Goal: Navigation & Orientation: Find specific page/section

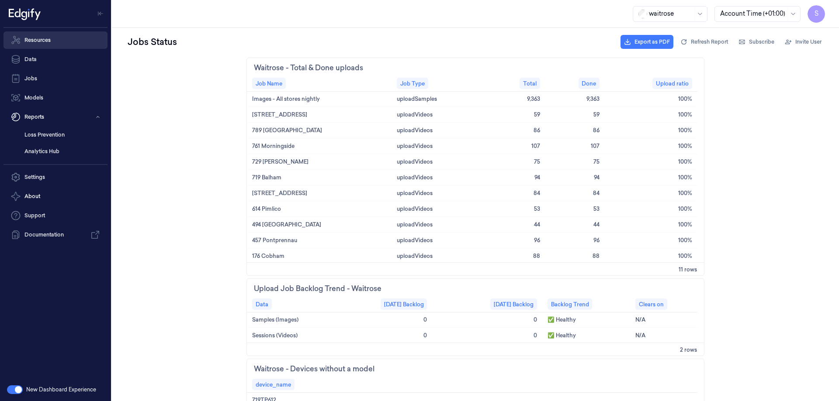
click at [51, 41] on link "Resources" at bounding box center [55, 39] width 104 height 17
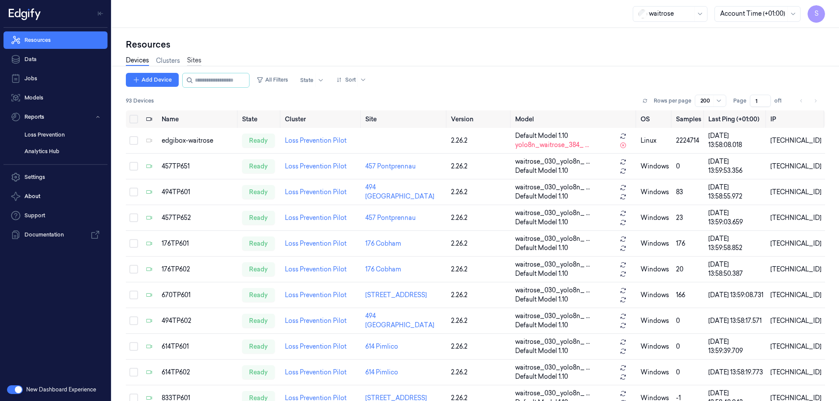
click at [194, 59] on link "Sites" at bounding box center [194, 61] width 14 height 10
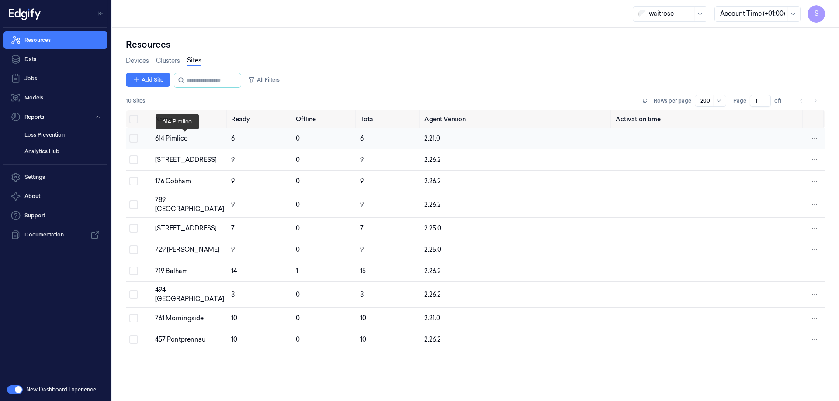
click at [175, 135] on div "614 Pimlico" at bounding box center [189, 138] width 69 height 9
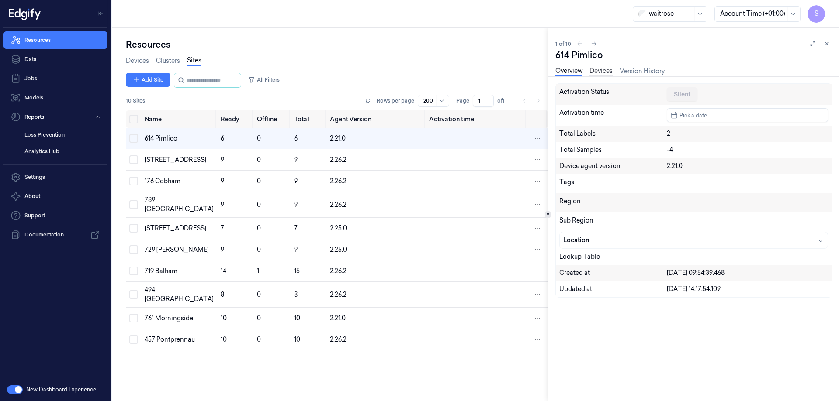
click at [609, 71] on link "Devices" at bounding box center [600, 71] width 23 height 10
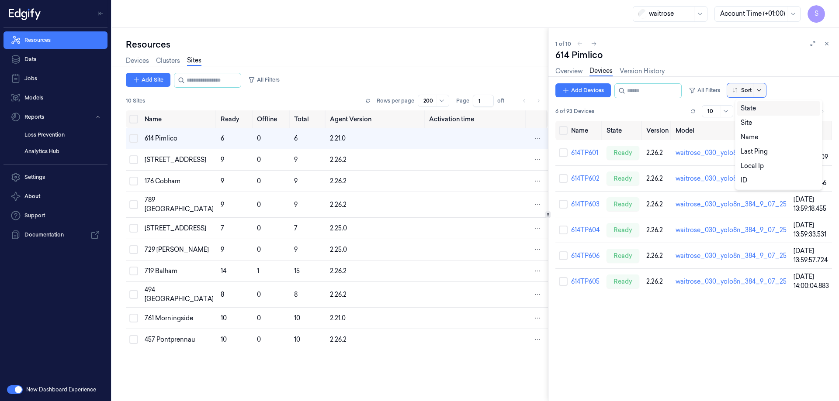
click at [762, 90] on icon at bounding box center [758, 90] width 7 height 7
click at [751, 137] on div "Name" at bounding box center [748, 137] width 17 height 9
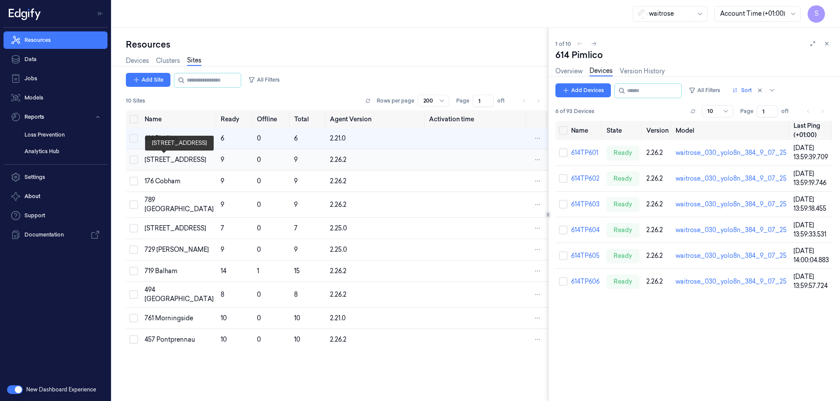
click at [161, 159] on div "[STREET_ADDRESS]" at bounding box center [179, 159] width 69 height 9
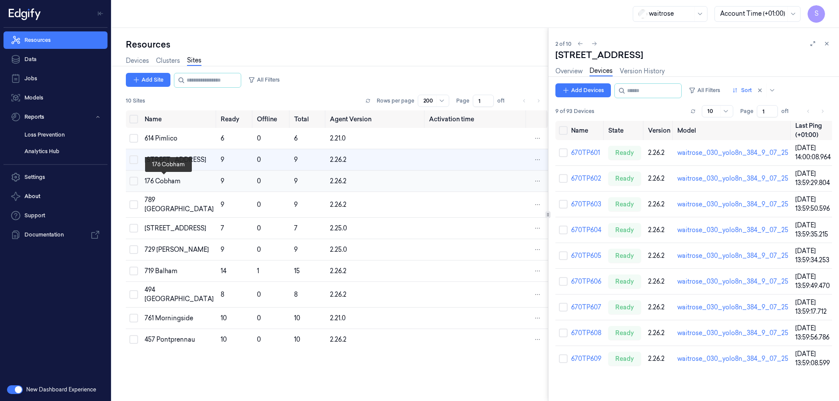
click at [164, 181] on div "176 Cobham" at bounding box center [179, 181] width 69 height 9
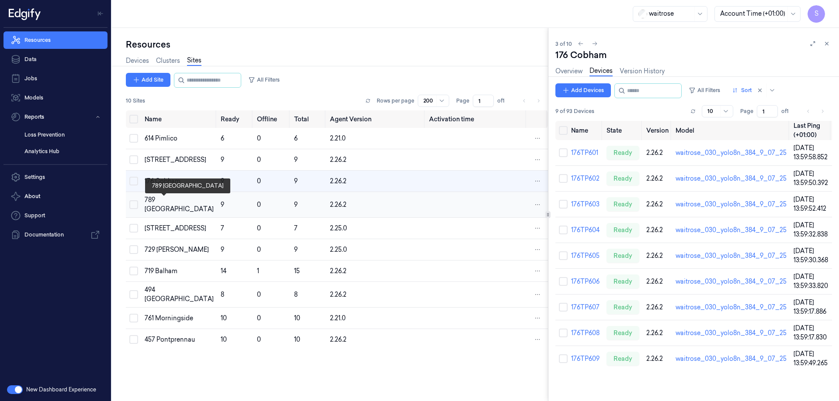
click at [159, 203] on div "789 [GEOGRAPHIC_DATA]" at bounding box center [179, 205] width 69 height 18
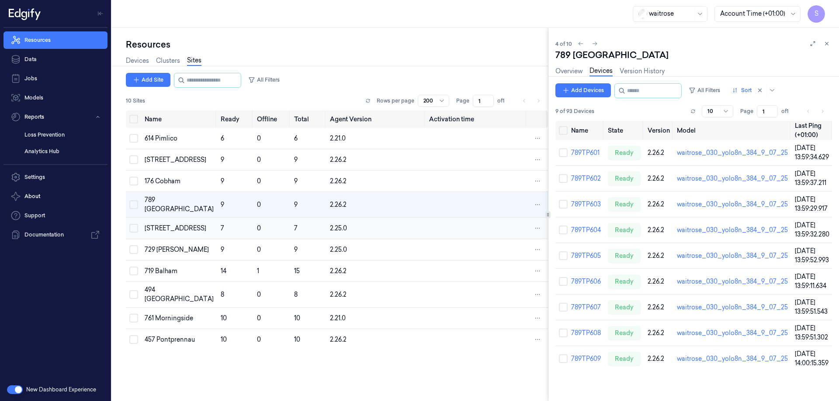
click at [158, 224] on div "[STREET_ADDRESS]" at bounding box center [179, 228] width 69 height 9
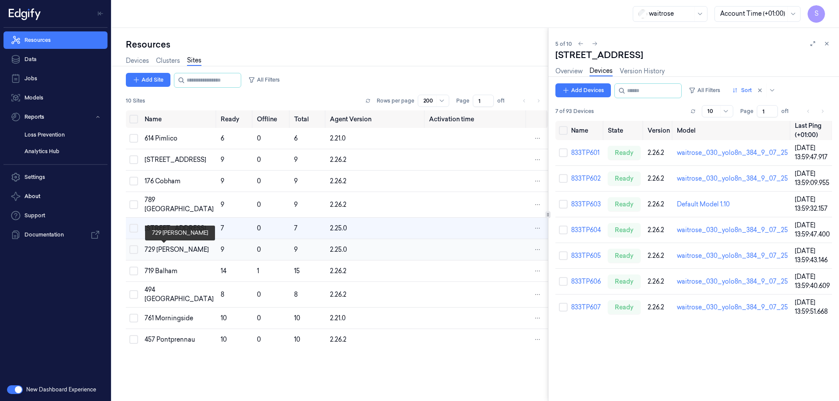
click at [168, 252] on div "729 [PERSON_NAME]" at bounding box center [179, 249] width 69 height 9
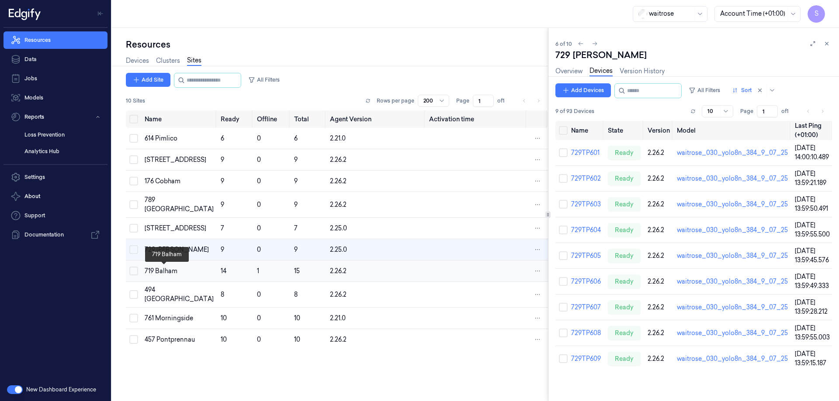
click at [163, 273] on div "719 Balham" at bounding box center [179, 271] width 69 height 9
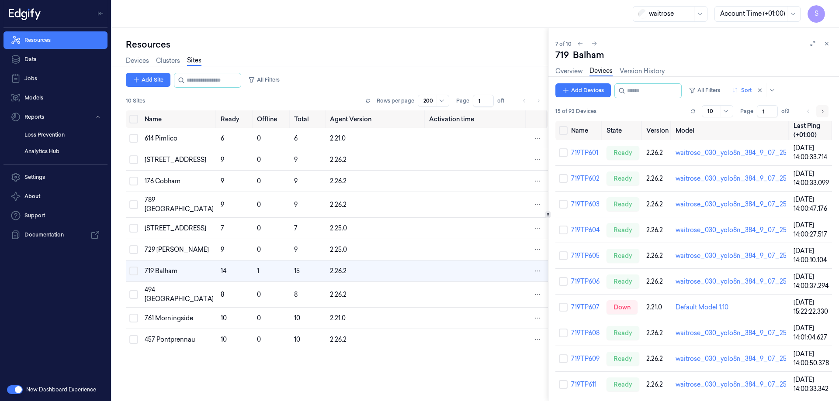
click at [821, 110] on icon "Go to next page" at bounding box center [821, 111] width 5 height 7
type input "2"
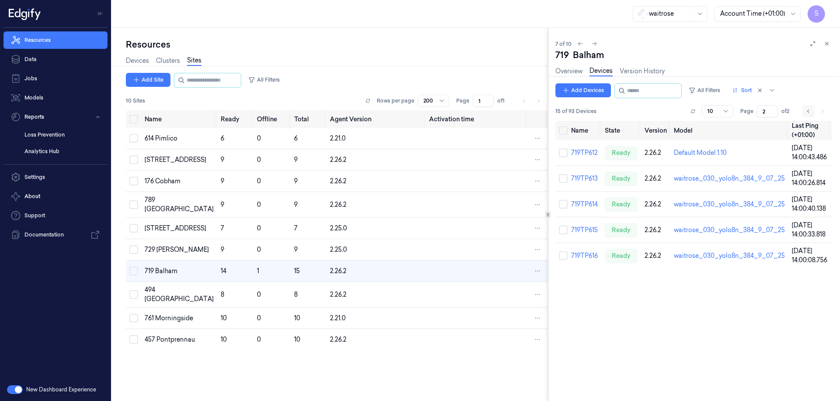
click at [806, 111] on icon "Go to previous page" at bounding box center [807, 111] width 5 height 7
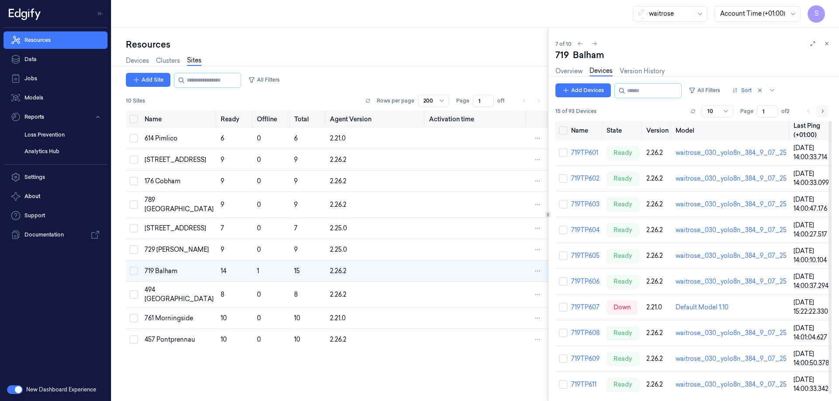
click at [821, 113] on icon "Go to next page" at bounding box center [821, 111] width 5 height 7
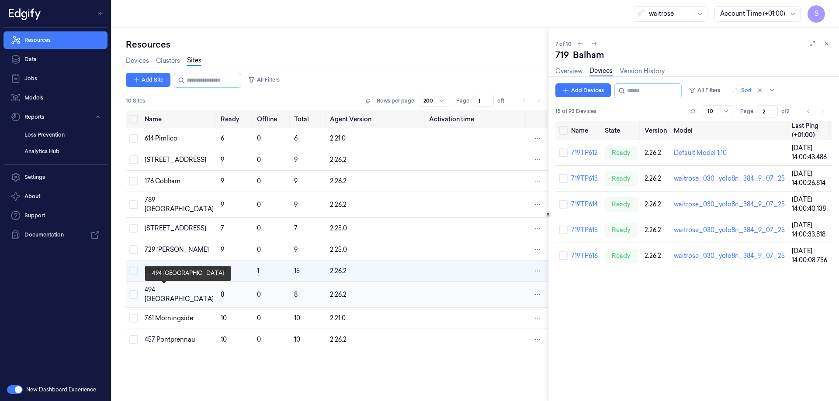
click at [159, 295] on div "494 [GEOGRAPHIC_DATA]" at bounding box center [179, 295] width 69 height 18
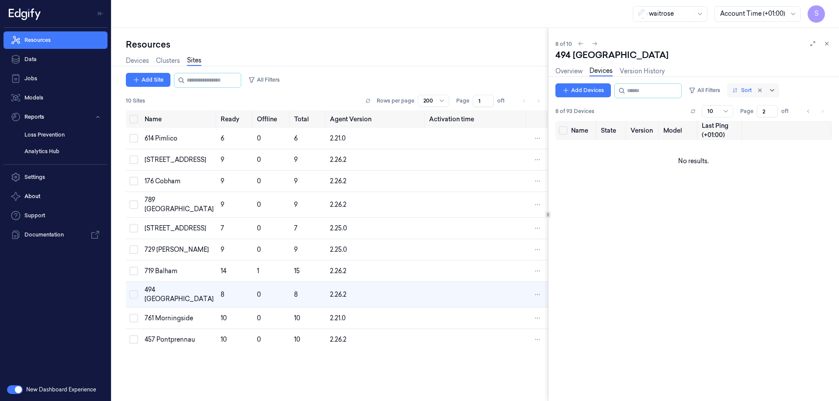
click at [777, 87] on div at bounding box center [765, 90] width 24 height 14
click at [766, 138] on div "Name" at bounding box center [778, 137] width 76 height 9
click at [807, 111] on icon "Go to previous page" at bounding box center [807, 111] width 5 height 7
type input "1"
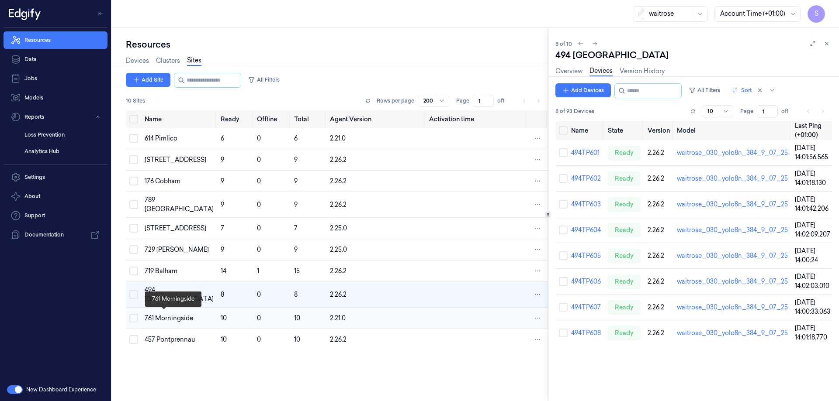
click at [164, 323] on div "761 Morningside" at bounding box center [179, 318] width 69 height 9
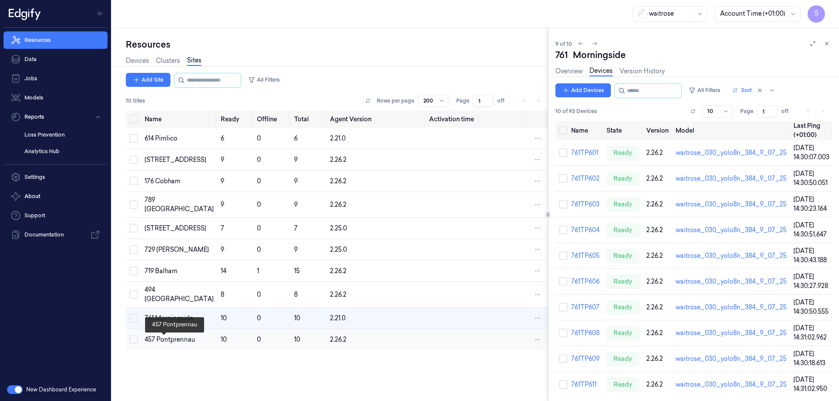
click at [163, 345] on div "457 Pontprennau" at bounding box center [179, 339] width 69 height 9
